Goal: Find contact information: Find contact information

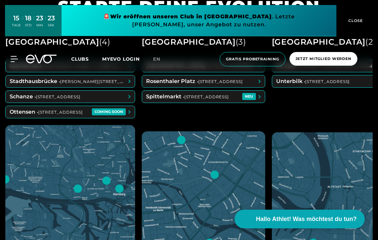
scroll to position [321, 0]
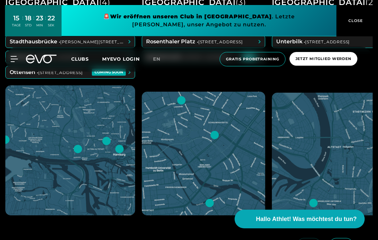
click at [348, 21] on span "CLOSE" at bounding box center [355, 21] width 16 height 6
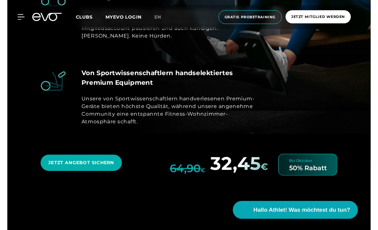
scroll to position [2281, 0]
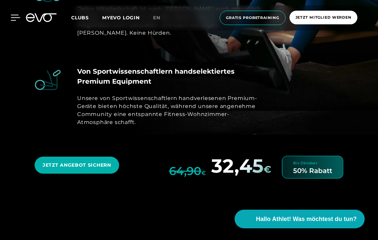
click at [13, 20] on icon at bounding box center [15, 17] width 9 height 5
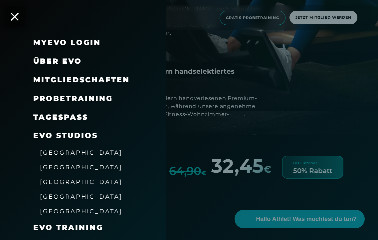
click at [80, 45] on link "MyEVO Login" at bounding box center [67, 42] width 68 height 9
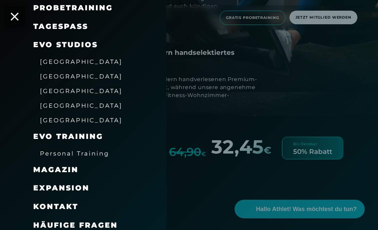
scroll to position [90, 0]
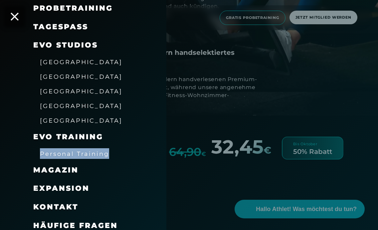
click at [68, 221] on span "Häufige Fragen" at bounding box center [75, 225] width 85 height 9
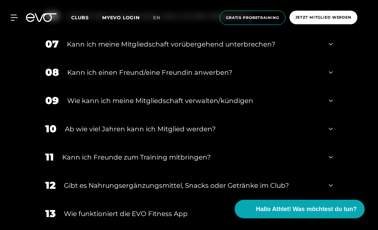
scroll to position [429, 0]
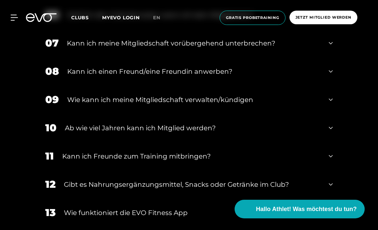
click at [189, 65] on div "08 Kann ich einen Freund/eine Freundin anwerben?" at bounding box center [189, 71] width 301 height 28
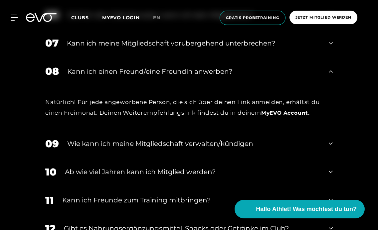
click at [189, 65] on div "08 Kann ich einen Freund/eine Freundin anwerben?" at bounding box center [189, 71] width 301 height 28
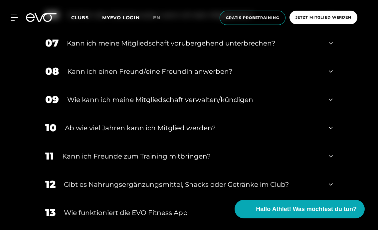
click at [187, 47] on div "Kann ich meine Mitgliedschaft vorübergehend unterbrechen?" at bounding box center [194, 43] width 254 height 10
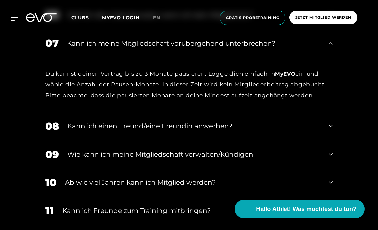
click at [187, 45] on div "Kann ich meine Mitgliedschaft vorübergehend unterbrechen?" at bounding box center [194, 43] width 254 height 10
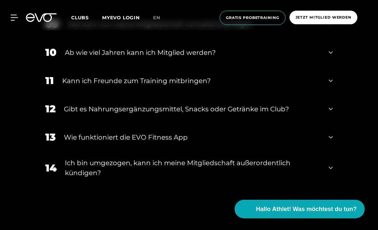
scroll to position [505, 0]
click at [186, 78] on div "Kann ich Freunde zum Training mitbringen?" at bounding box center [191, 81] width 258 height 10
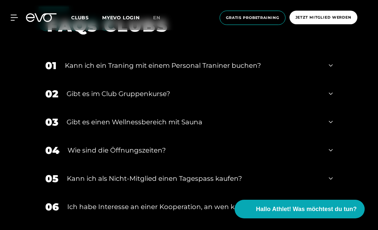
scroll to position [1051, 0]
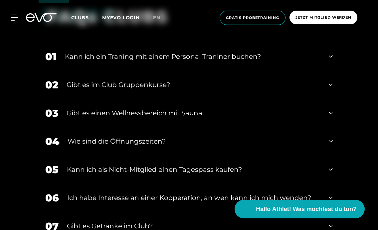
click at [179, 57] on div "Kann ich ein Traning mit einem Personal Traniner buchen?" at bounding box center [193, 57] width 256 height 10
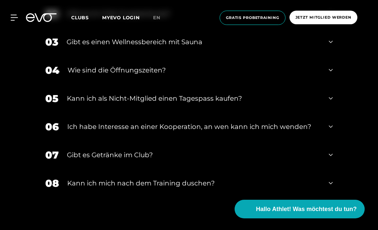
scroll to position [1180, 0]
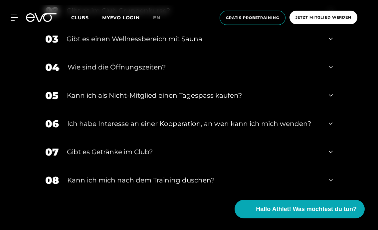
click at [183, 41] on div "Gibt es einen Wellnessbereich mit Sauna" at bounding box center [194, 39] width 254 height 10
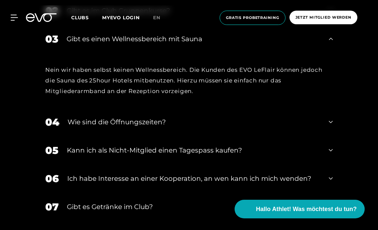
click at [183, 41] on div "Gibt es einen Wellnessbereich mit Sauna" at bounding box center [194, 39] width 254 height 10
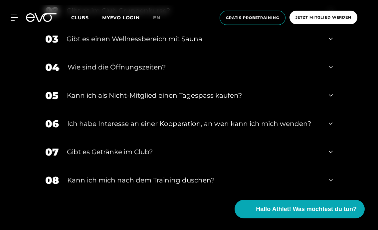
click at [86, 19] on span "Clubs" at bounding box center [80, 18] width 18 height 6
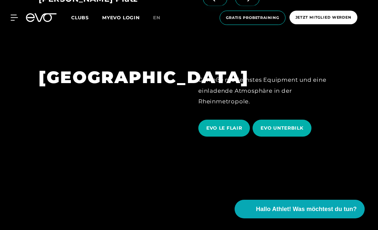
scroll to position [1017, 0]
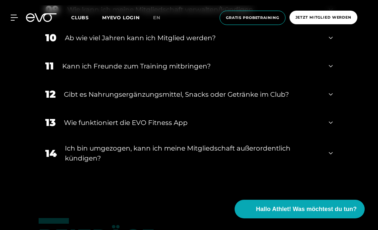
scroll to position [525, 0]
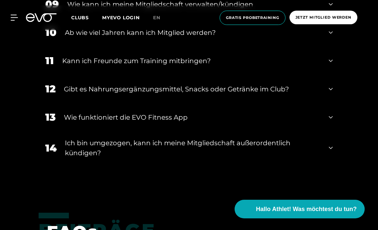
click at [104, 88] on div "Gibt es Nahrungsergänzungsmittel, Snacks oder Getränke im Club?" at bounding box center [192, 89] width 257 height 10
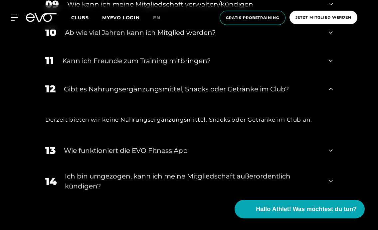
click at [104, 88] on div "Gibt es Nahrungsergänzungsmittel, Snacks oder Getränke im Club?" at bounding box center [192, 89] width 257 height 10
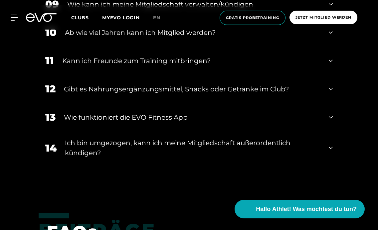
click at [108, 59] on div "Kann ich Freunde zum Training mitbringen?" at bounding box center [191, 61] width 258 height 10
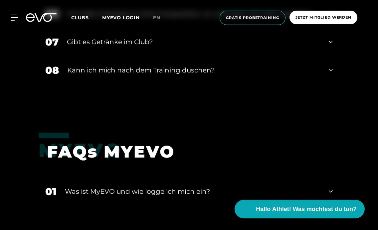
scroll to position [1193, 0]
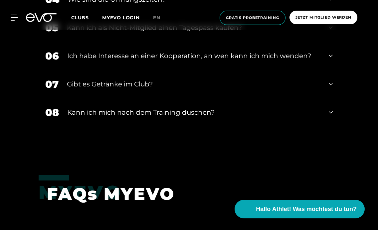
click at [111, 84] on div "Gibt es Getränke im Club?" at bounding box center [194, 84] width 254 height 10
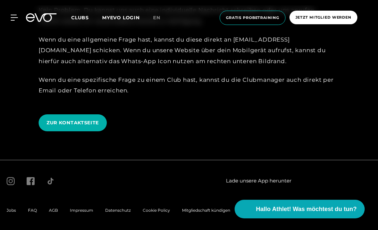
scroll to position [1597, 0]
click at [79, 15] on span "Clubs" at bounding box center [80, 18] width 18 height 6
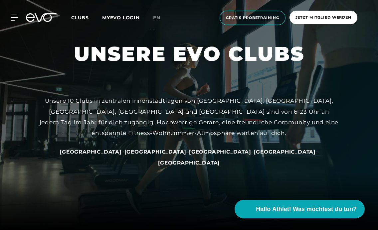
click at [142, 155] on span "[GEOGRAPHIC_DATA]" at bounding box center [155, 152] width 62 height 6
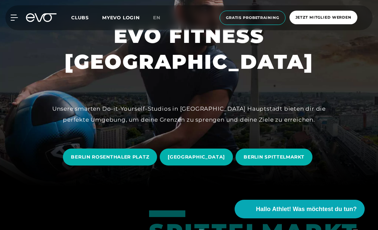
scroll to position [48, 0]
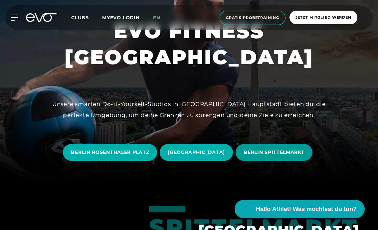
click at [292, 148] on span "BERLIN SPITTELMARKT" at bounding box center [274, 152] width 77 height 17
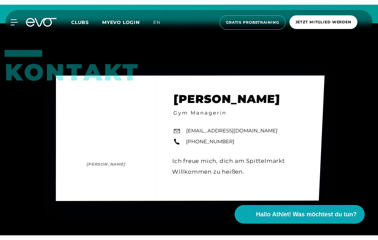
scroll to position [2162, 0]
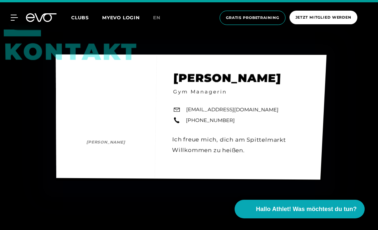
click at [211, 106] on link "spittelmarkt@evofitness.de" at bounding box center [232, 110] width 93 height 8
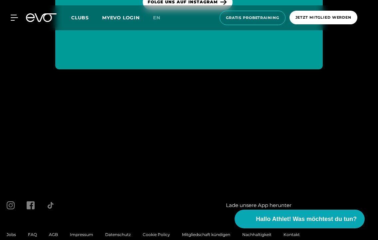
scroll to position [2914, 0]
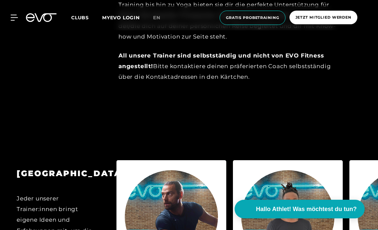
scroll to position [574, 0]
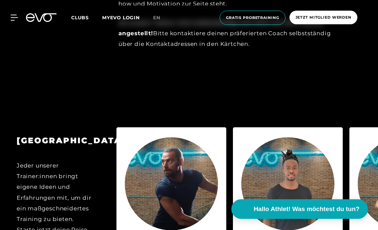
click at [261, 211] on span "Hallo Athlet! Was möchtest du tun?" at bounding box center [307, 209] width 106 height 9
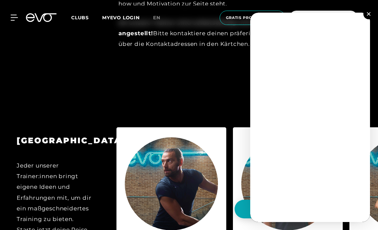
click at [371, 12] on button at bounding box center [368, 14] width 11 height 11
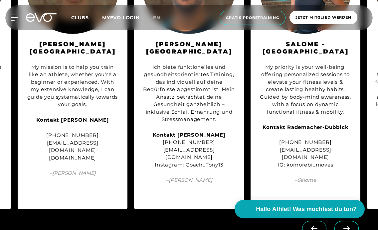
scroll to position [773, 0]
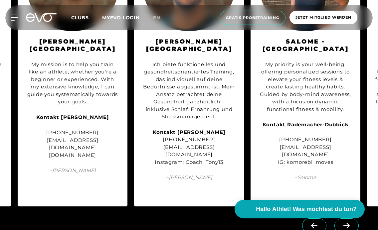
click at [168, 143] on div "Kontakt [PERSON_NAME] [PHONE_NUMBER] [EMAIL_ADDRESS][DOMAIN_NAME] Instagram: Co…" at bounding box center [188, 148] width 93 height 38
copy div "[EMAIL_ADDRESS][DOMAIN_NAME]"
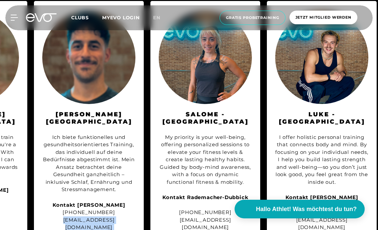
scroll to position [0, 664]
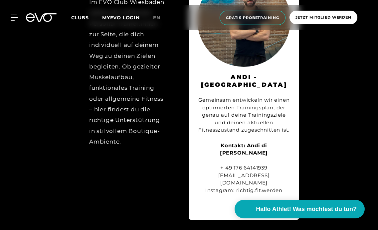
scroll to position [3055, 0]
